Goal: Task Accomplishment & Management: Manage account settings

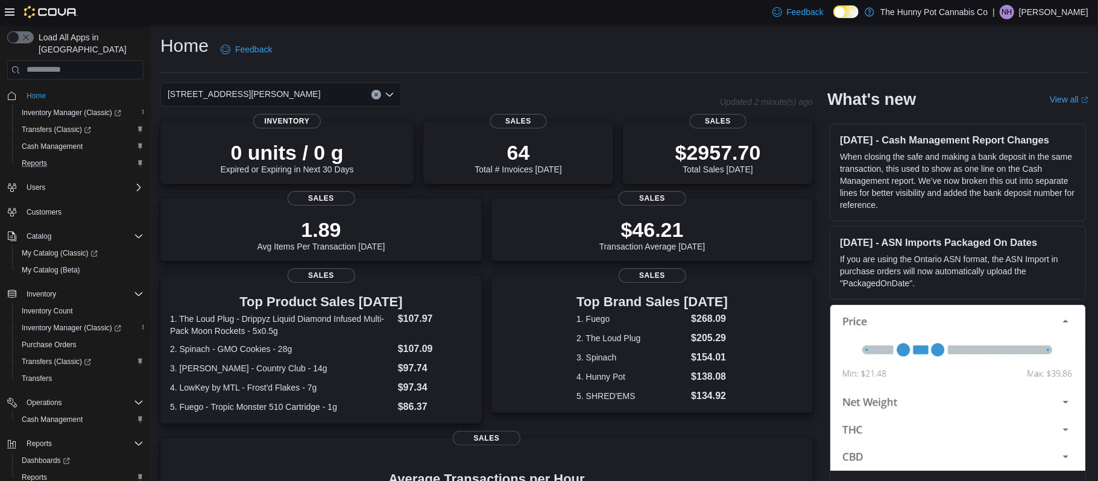
click at [77, 157] on div "Reports" at bounding box center [80, 163] width 127 height 14
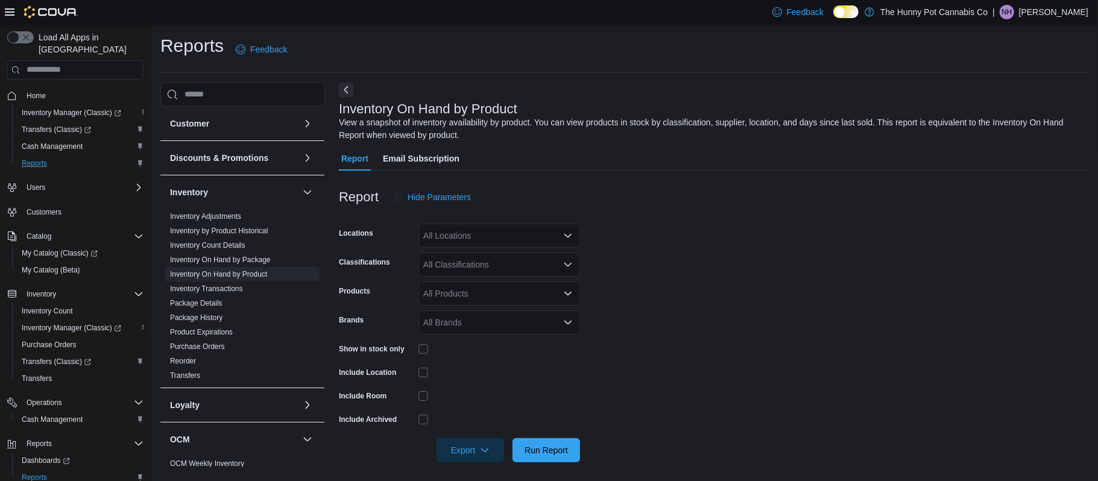
scroll to position [5, 0]
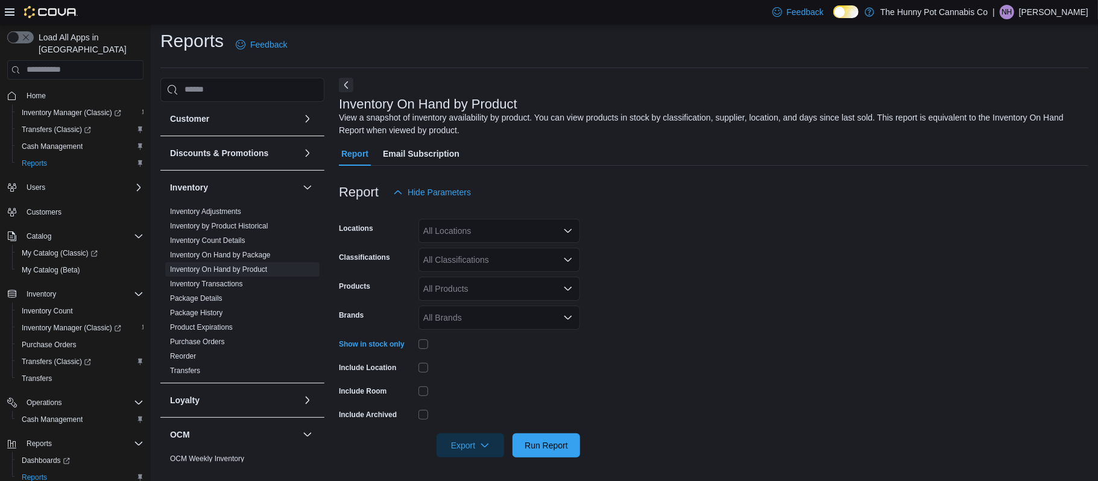
click at [474, 236] on div "All Locations" at bounding box center [499, 231] width 162 height 24
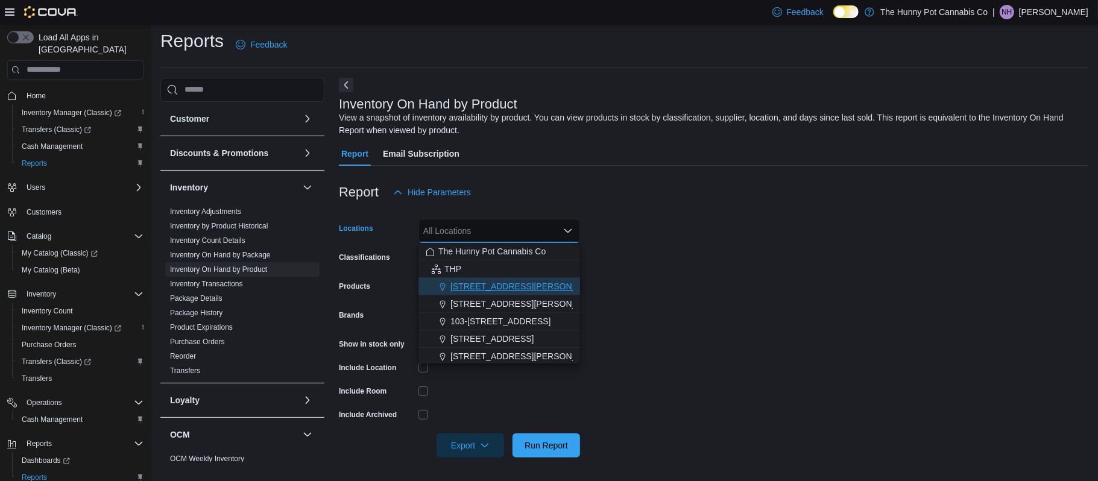
click at [483, 288] on span "[STREET_ADDRESS][PERSON_NAME]" at bounding box center [526, 286] width 153 height 12
click at [853, 310] on form "Locations [STREET_ADDRESS][PERSON_NAME] Combo box. Selected. [STREET_ADDRESS][P…" at bounding box center [713, 330] width 749 height 253
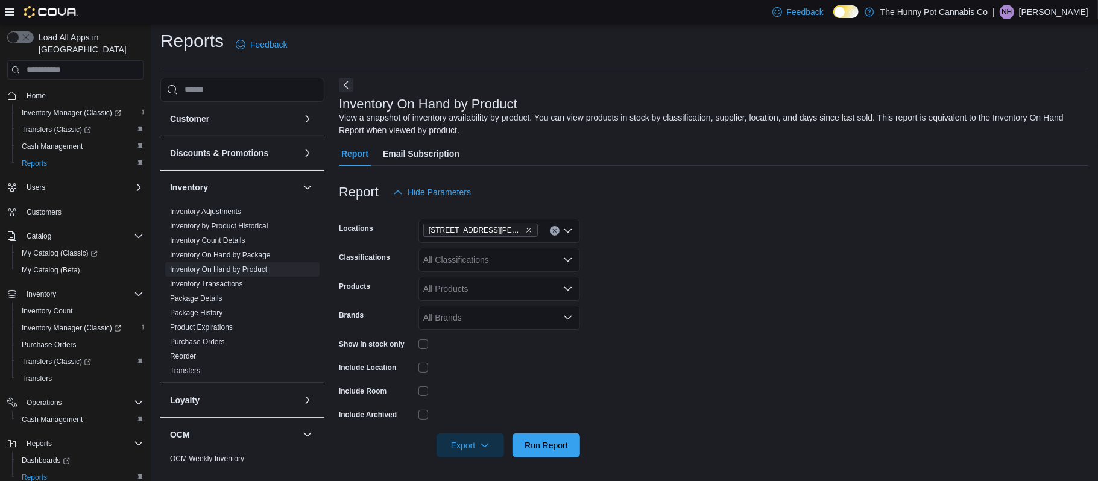
click at [491, 260] on div "All Classifications" at bounding box center [499, 260] width 162 height 24
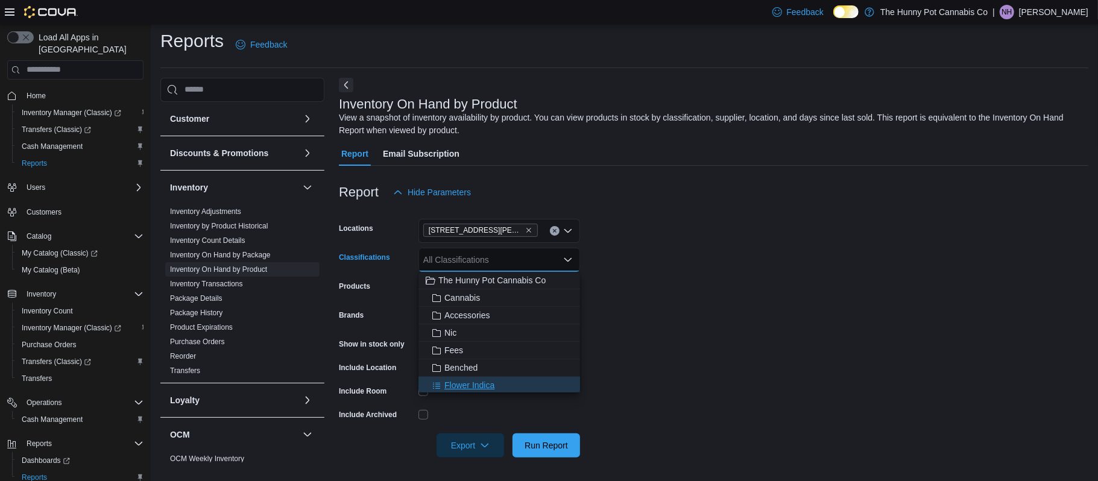
click at [468, 386] on span "Flower Indica" at bounding box center [469, 385] width 50 height 12
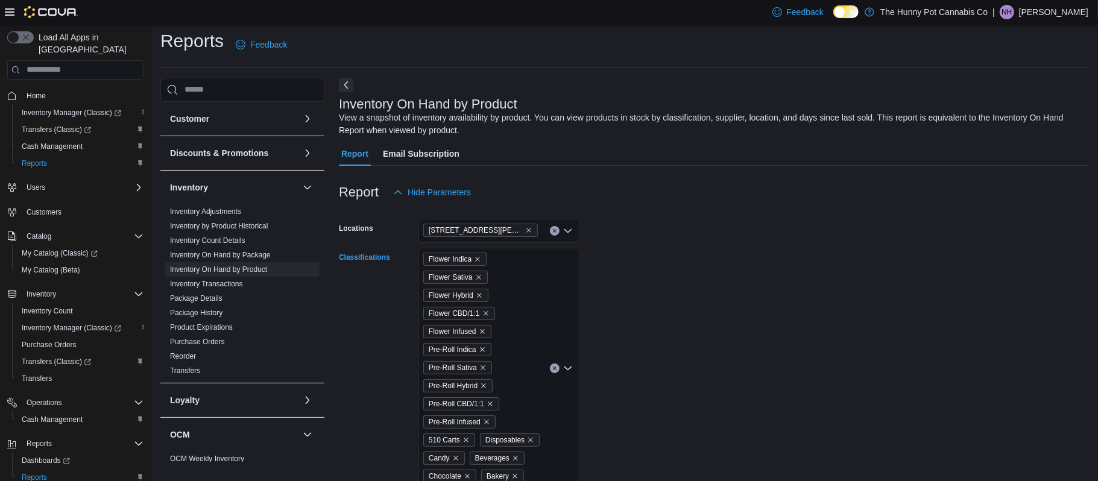
scroll to position [204, 0]
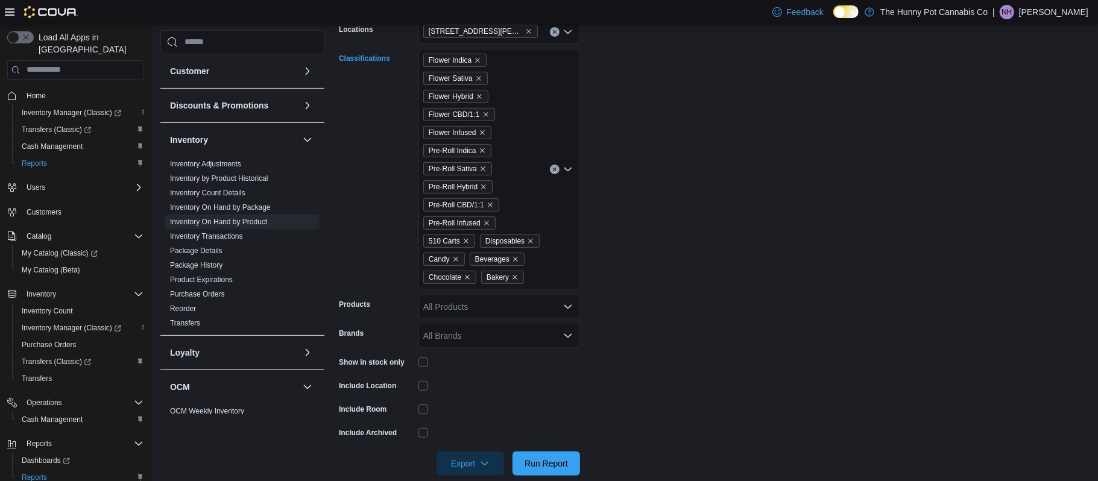
click at [549, 277] on div "Flower Indica Flower Sativa Flower Hybrid Flower CBD/1:1 Flower Infused Pre-Rol…" at bounding box center [499, 169] width 162 height 241
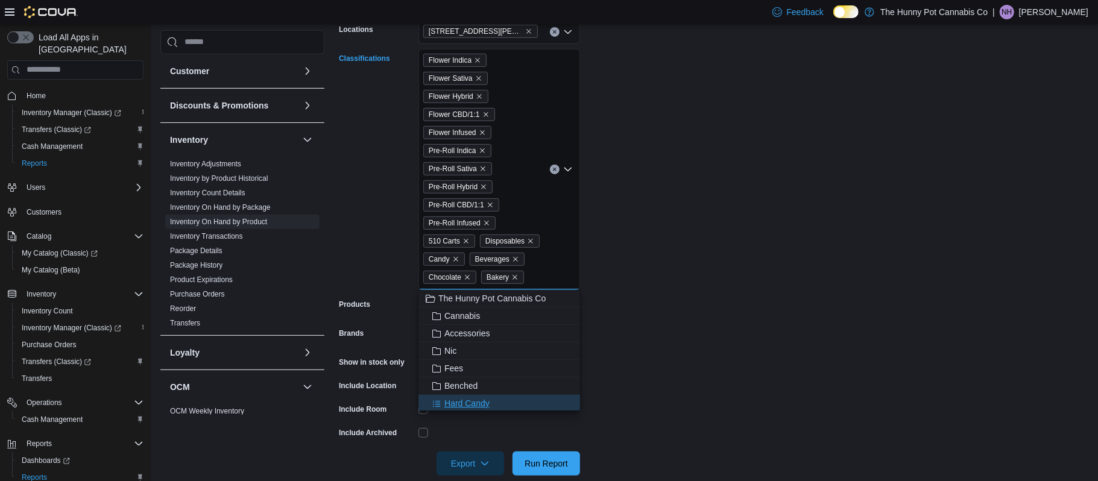
click at [524, 400] on div "Hard Candy" at bounding box center [499, 403] width 147 height 12
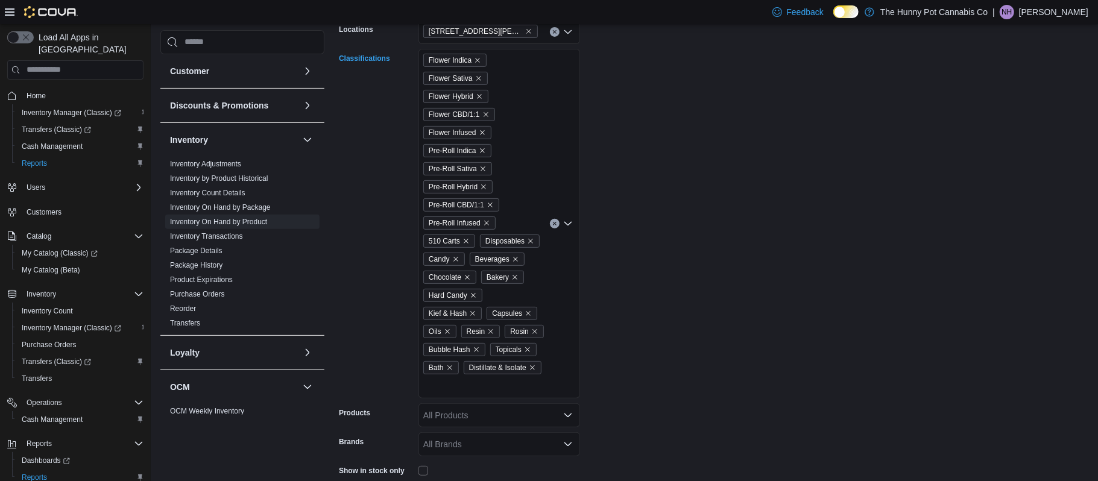
scroll to position [330, 0]
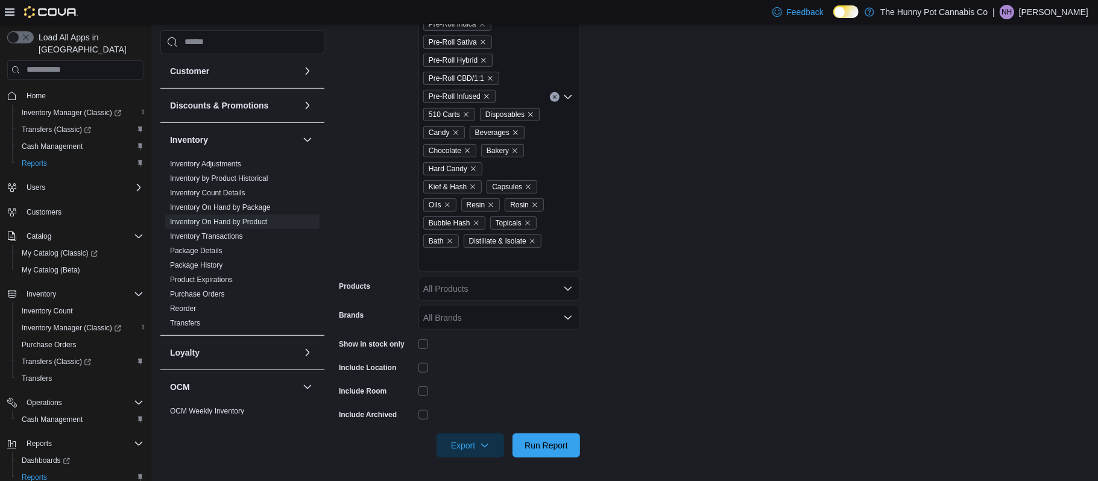
click at [534, 262] on div "Flower Indica Flower Sativa Flower Hybrid Flower CBD/1:1 Flower Infused Pre-Rol…" at bounding box center [499, 97] width 162 height 350
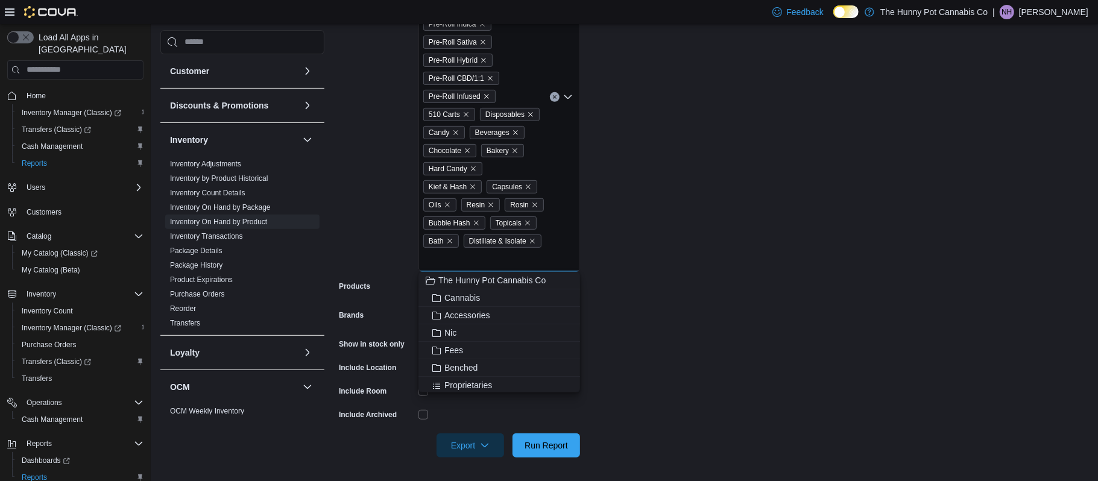
click at [775, 361] on form "Locations 100 [PERSON_NAME] Pkwy Classifications Flower Indica Flower Sativa Fl…" at bounding box center [713, 168] width 749 height 579
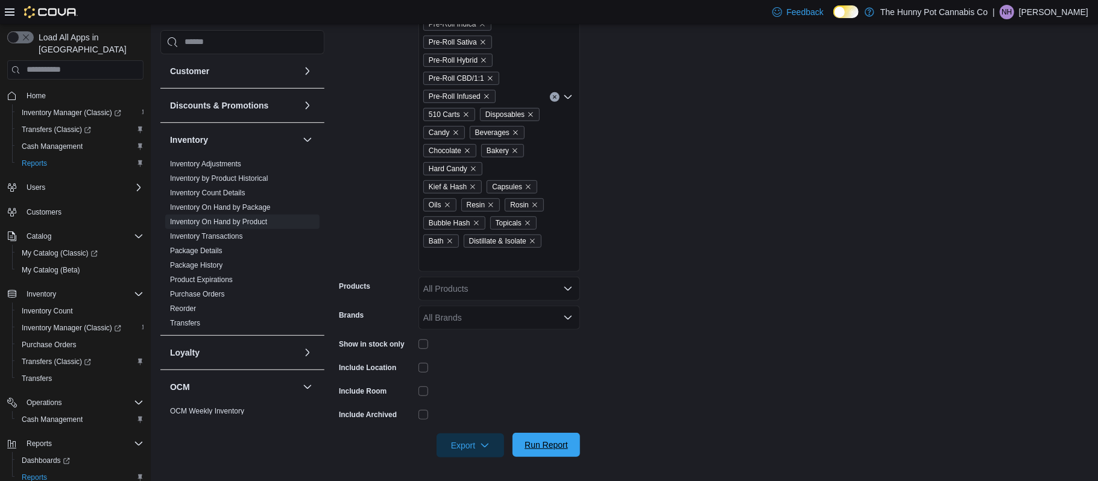
click at [559, 451] on span "Run Report" at bounding box center [546, 445] width 53 height 24
click at [455, 453] on span "Export" at bounding box center [470, 445] width 53 height 24
click at [472, 362] on button "Export to Excel" at bounding box center [470, 368] width 69 height 24
click at [65, 142] on span "Cash Management" at bounding box center [52, 147] width 61 height 10
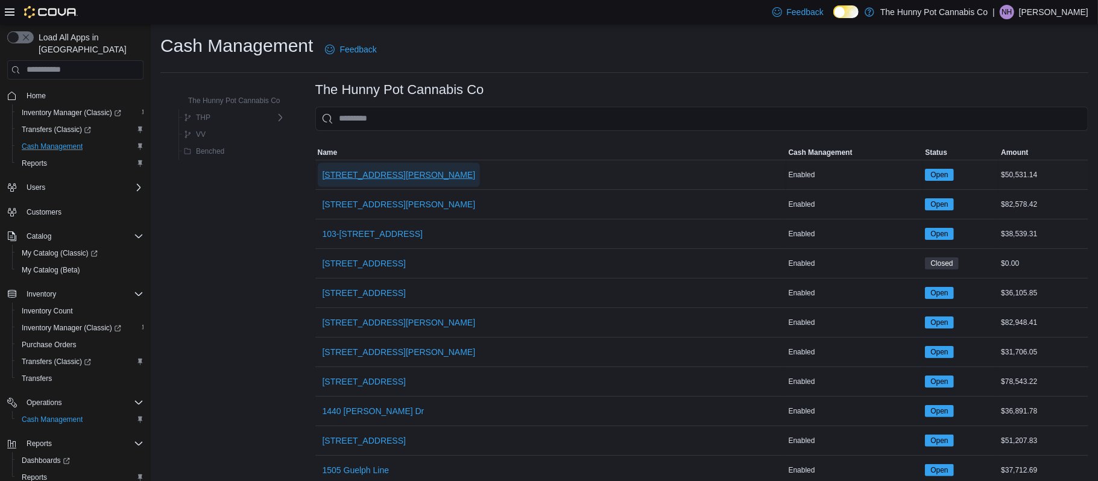
click at [351, 165] on span "[STREET_ADDRESS][PERSON_NAME]" at bounding box center [399, 175] width 153 height 24
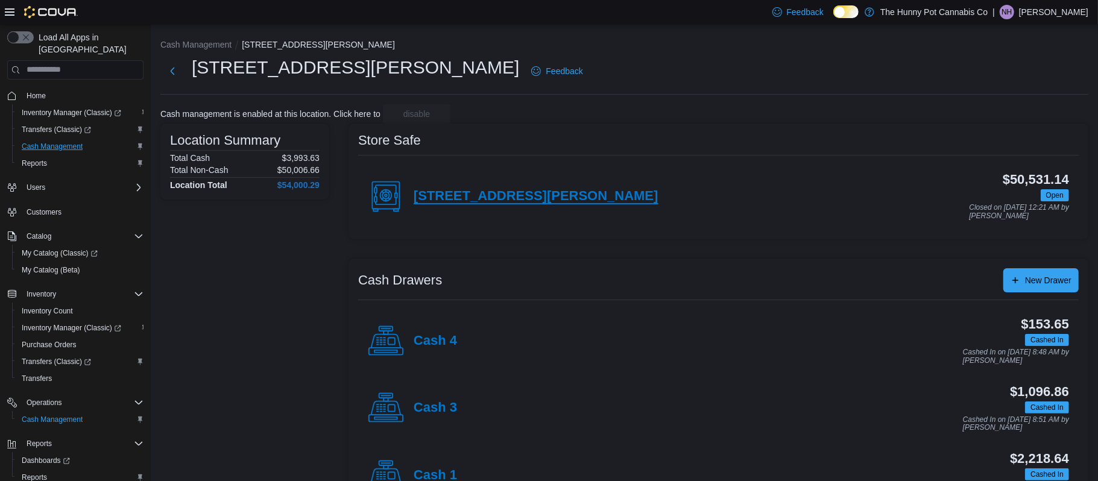
click at [479, 201] on h4 "[STREET_ADDRESS][PERSON_NAME]" at bounding box center [536, 197] width 245 height 16
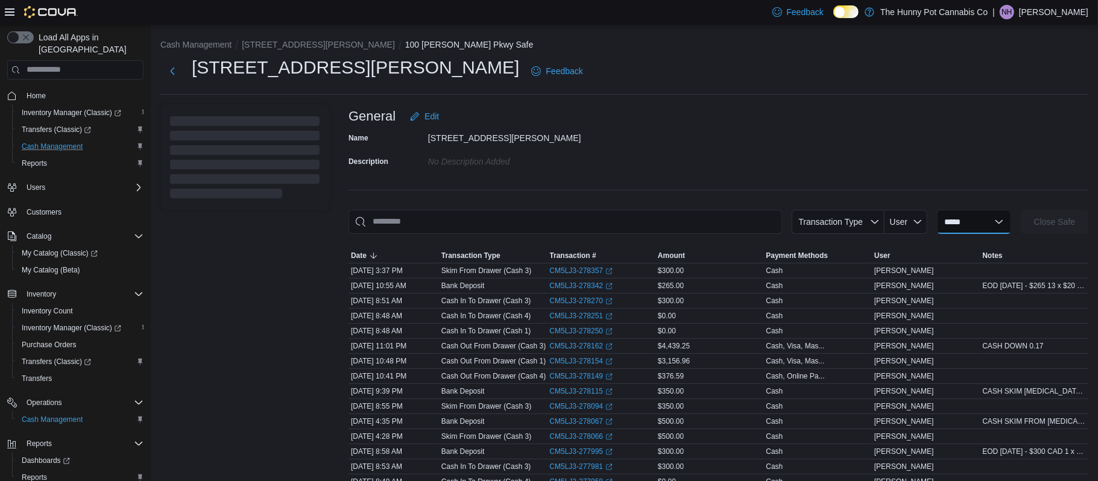
click at [952, 214] on select "**********" at bounding box center [974, 222] width 74 height 24
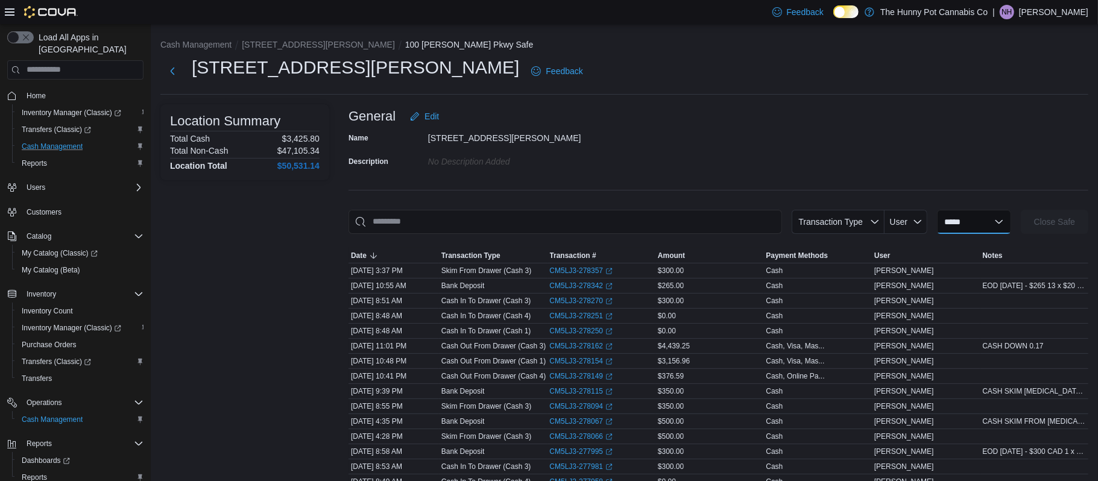
select select "**********"
click at [937, 210] on select "**********" at bounding box center [974, 222] width 74 height 24
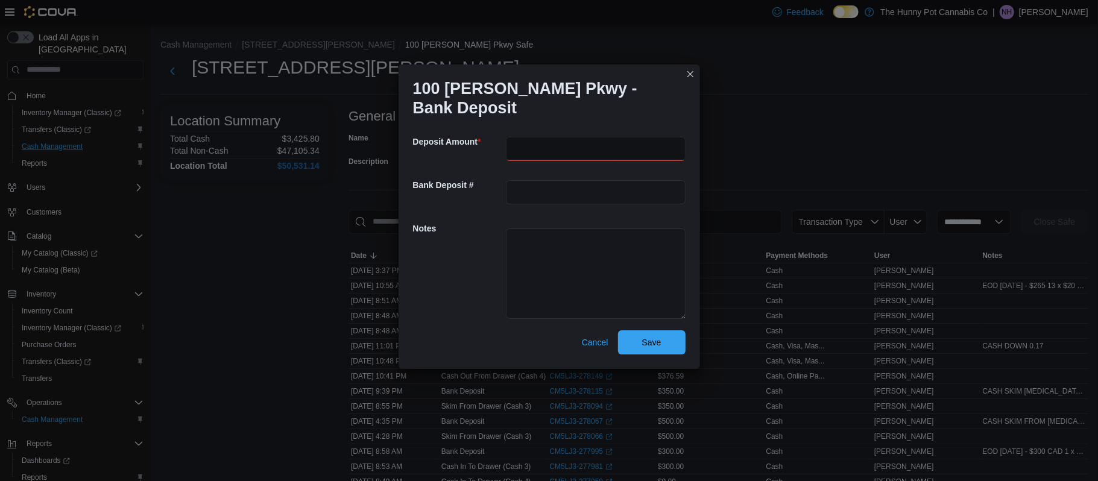
click at [594, 158] on input "number" at bounding box center [596, 149] width 180 height 24
type input "***"
click at [564, 290] on textarea at bounding box center [596, 273] width 180 height 90
type textarea "**********"
click at [657, 335] on span "Save" at bounding box center [651, 342] width 53 height 24
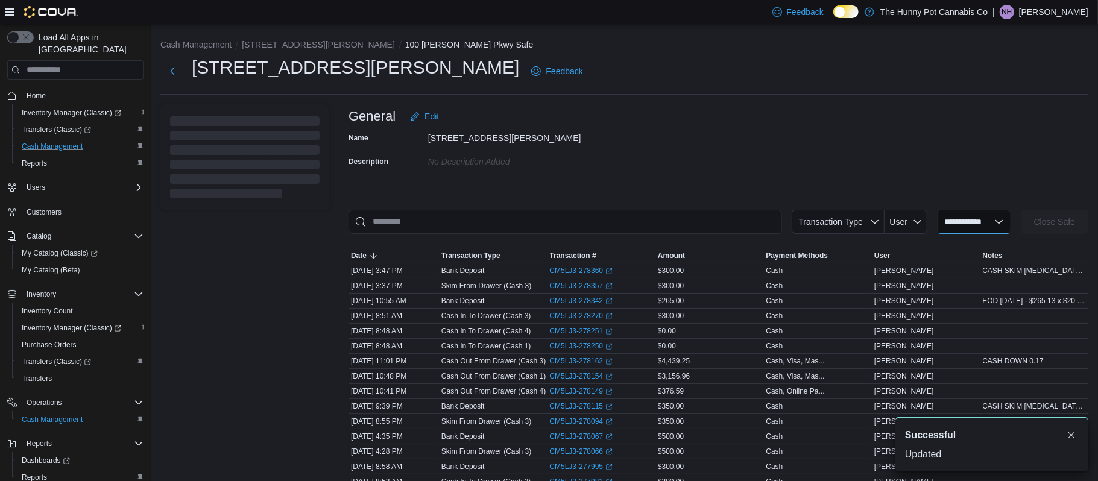
select select
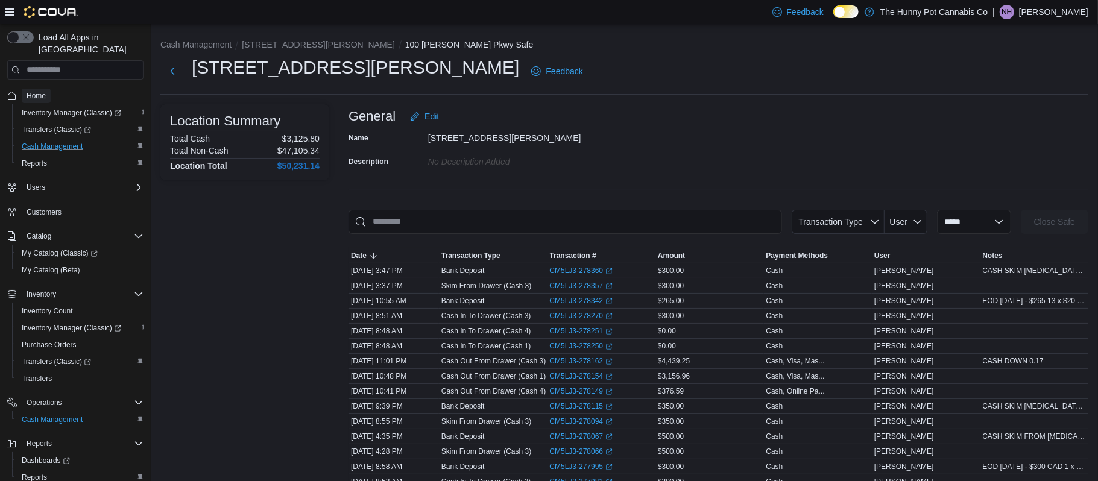
click at [34, 91] on span "Home" at bounding box center [36, 96] width 19 height 10
